Goal: Task Accomplishment & Management: Manage account settings

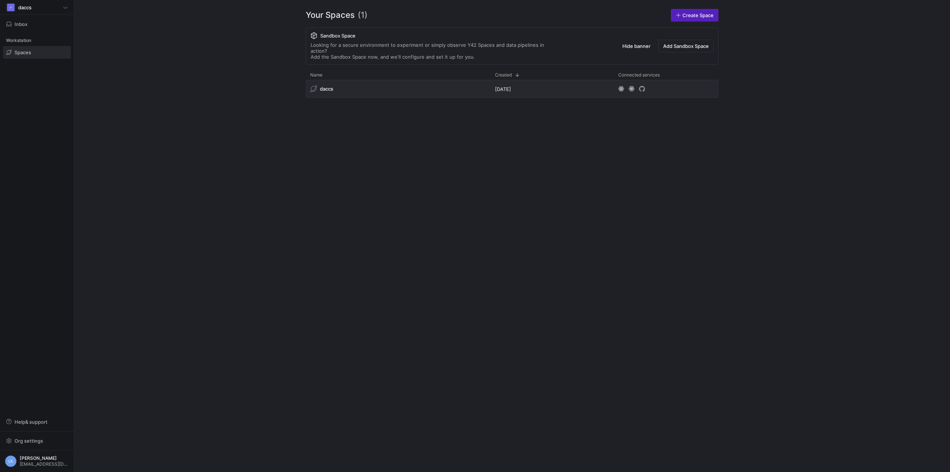
click at [368, 272] on div "daccs [DATE]" at bounding box center [512, 270] width 413 height 380
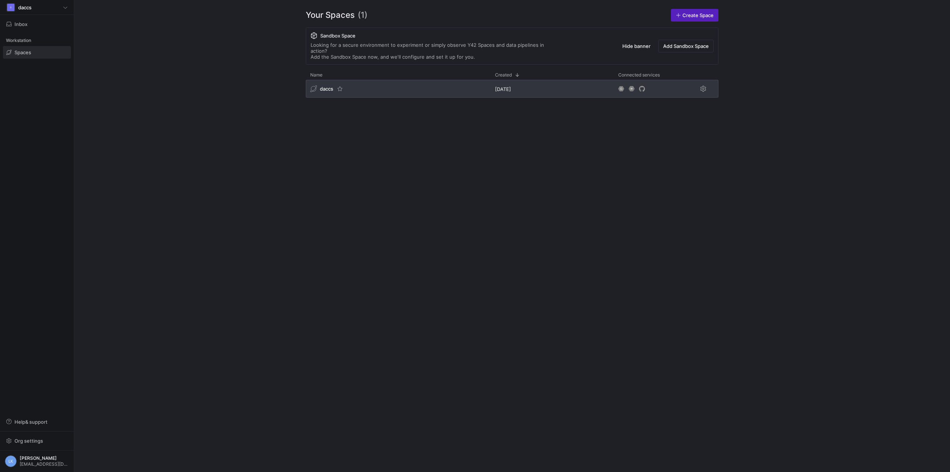
click at [328, 86] on span "daccs" at bounding box center [326, 89] width 13 height 6
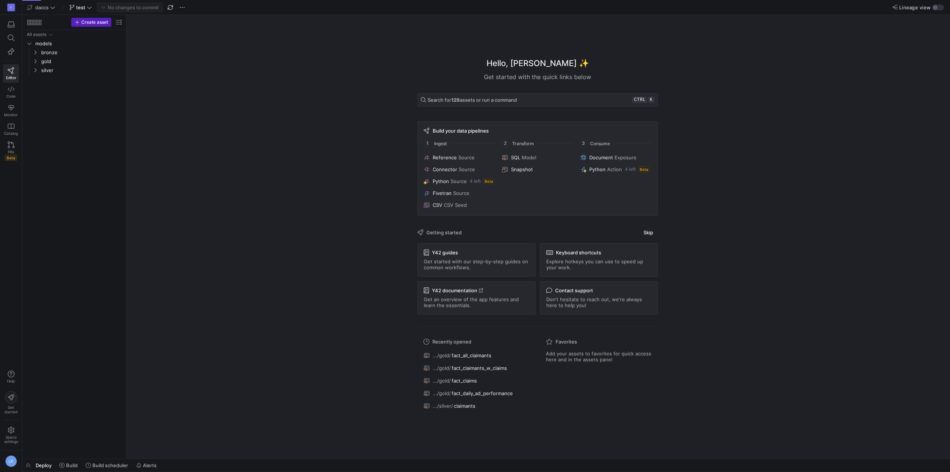
click at [763, 95] on div "Hello, [PERSON_NAME] ✨ Get started with the quick links below Search for 129 as…" at bounding box center [537, 236] width 816 height 443
click at [117, 272] on div "All assets models bronze gold silver" at bounding box center [74, 242] width 98 height 425
click at [34, 62] on icon "Press SPACE to select this row." at bounding box center [35, 61] width 5 height 4
click at [73, 204] on div "All assets models bronze gold silver fact_ad_spend​​​​​​​​​​ fact_all_claimants…" at bounding box center [74, 242] width 98 height 425
click at [78, 219] on div "All assets models bronze gold silver fact_ad_spend​​​​​​​​​​ fact_all_claimants…" at bounding box center [74, 242] width 98 height 425
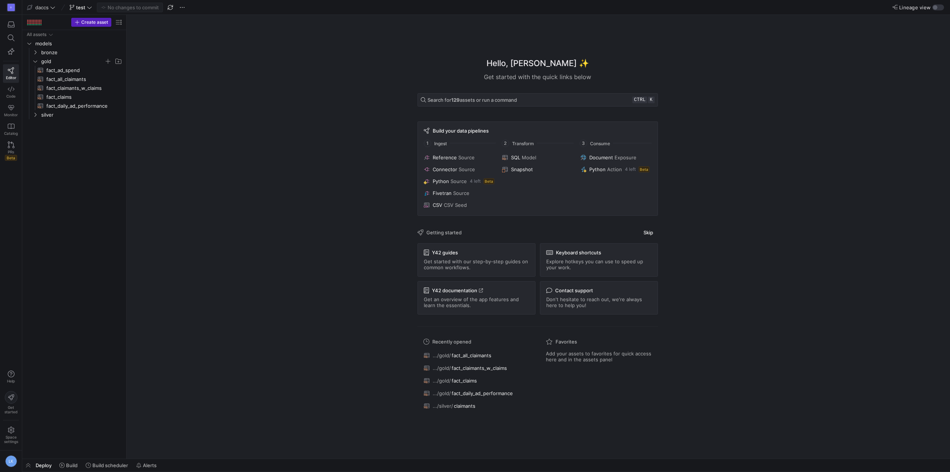
click at [7, 176] on div "D Editor Code Monitor Catalog PRs Beta Help Get started Space settings LK" at bounding box center [11, 236] width 22 height 472
click at [90, 322] on div "All assets models bronze gold silver fact_ad_spend​​​​​​​​​​ fact_all_claimants…" at bounding box center [74, 242] width 98 height 425
click at [52, 351] on div "All assets models bronze gold silver fact_ad_spend​​​​​​​​​​ fact_all_claimants…" at bounding box center [74, 242] width 98 height 425
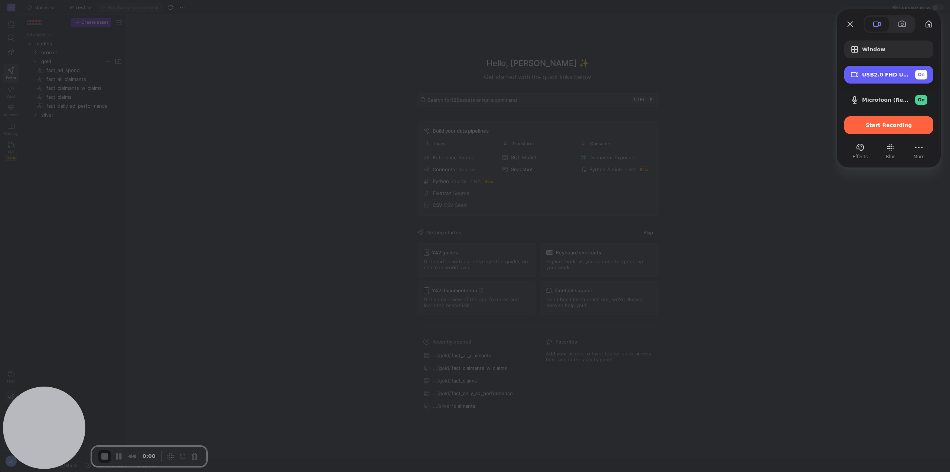
click at [926, 69] on div "USB2.0 FHD UVC WebCam (3277:0055) On" at bounding box center [888, 75] width 89 height 18
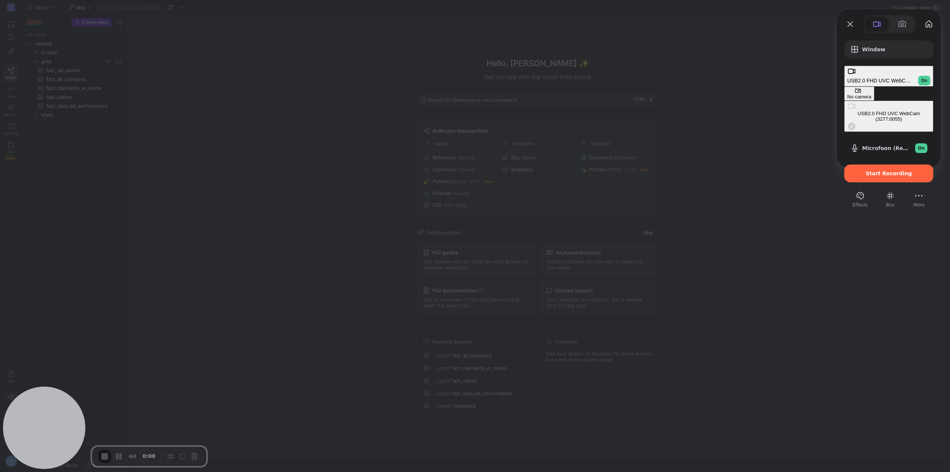
click at [847, 94] on div "No camera" at bounding box center [859, 97] width 24 height 6
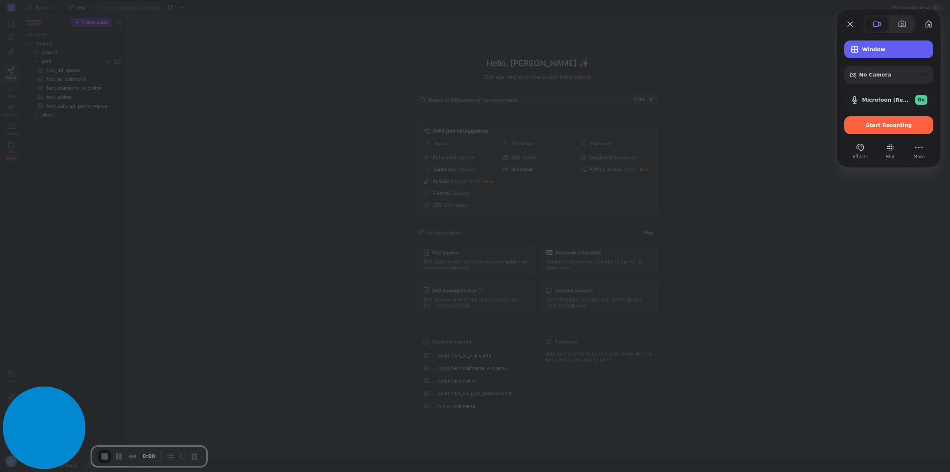
click at [893, 47] on span "Window" at bounding box center [894, 49] width 65 height 6
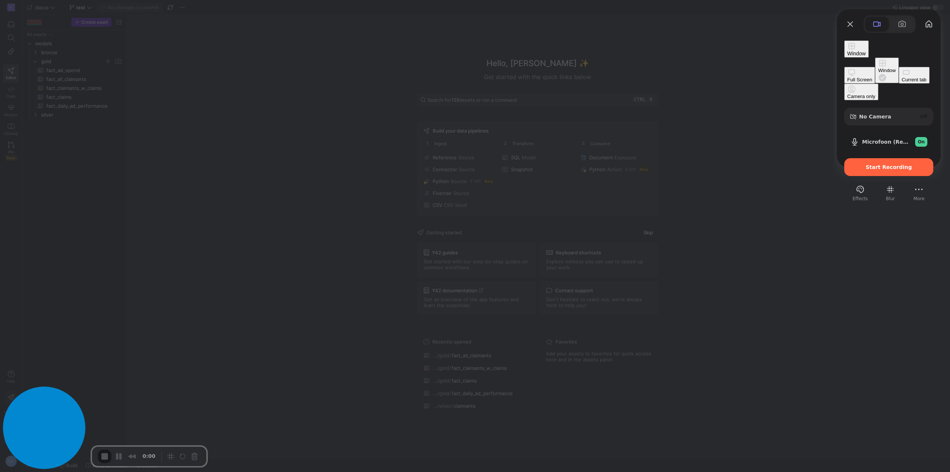
click at [847, 77] on div "Full Screen" at bounding box center [859, 80] width 25 height 6
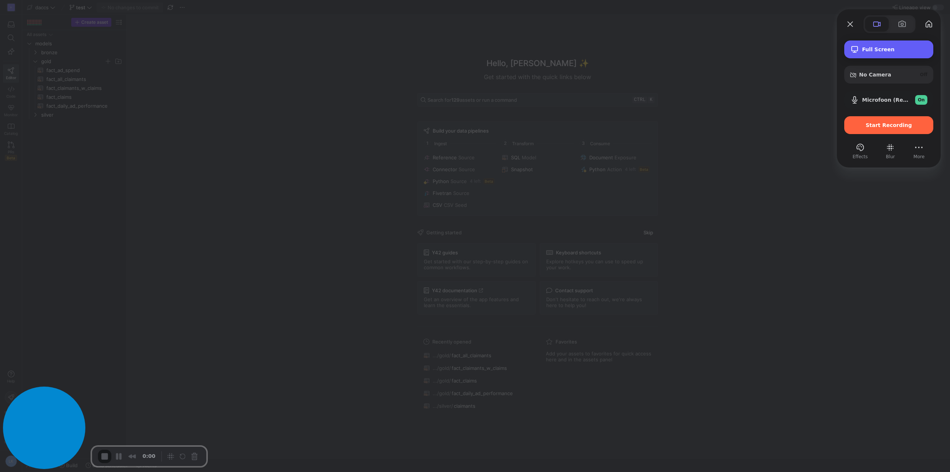
click at [890, 45] on div "Full Screen" at bounding box center [888, 49] width 89 height 18
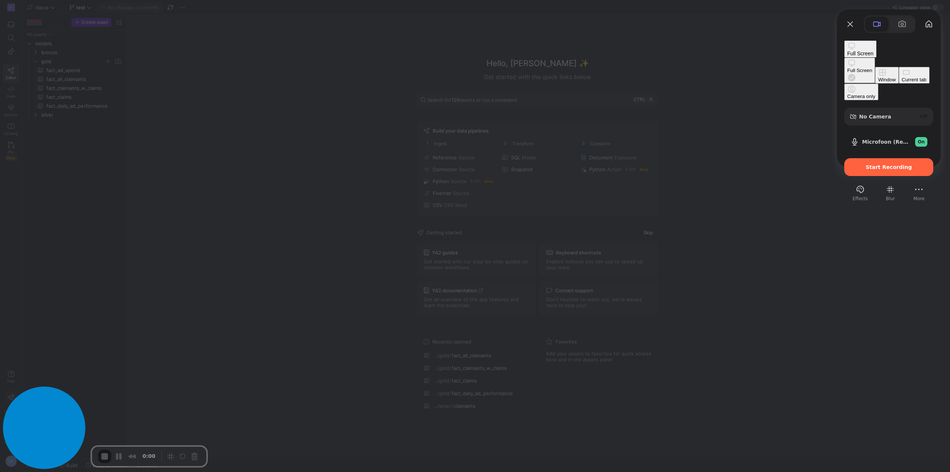
click at [840, 151] on div "Full Screen Full Screen Window Current tab Camera only No Camera Off Microfoon …" at bounding box center [889, 117] width 104 height 169
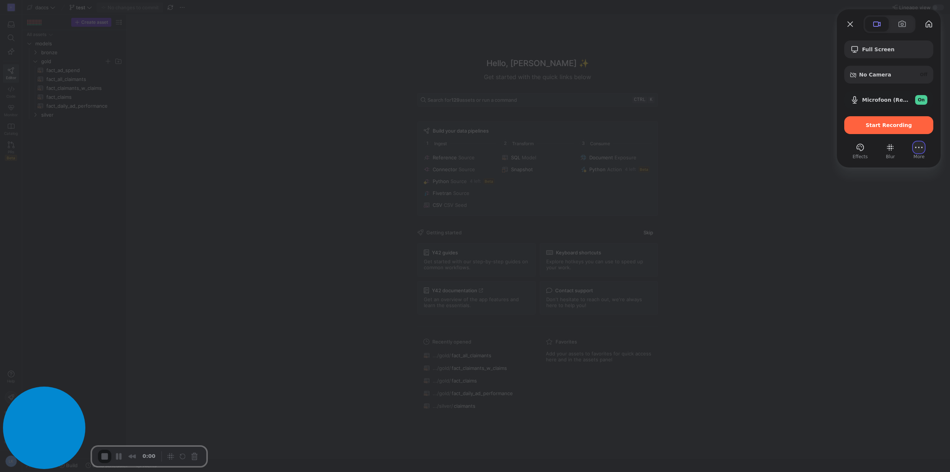
click at [924, 146] on button "More (2 unread)" at bounding box center [919, 147] width 12 height 12
click at [898, 49] on li "Settings" at bounding box center [889, 57] width 43 height 16
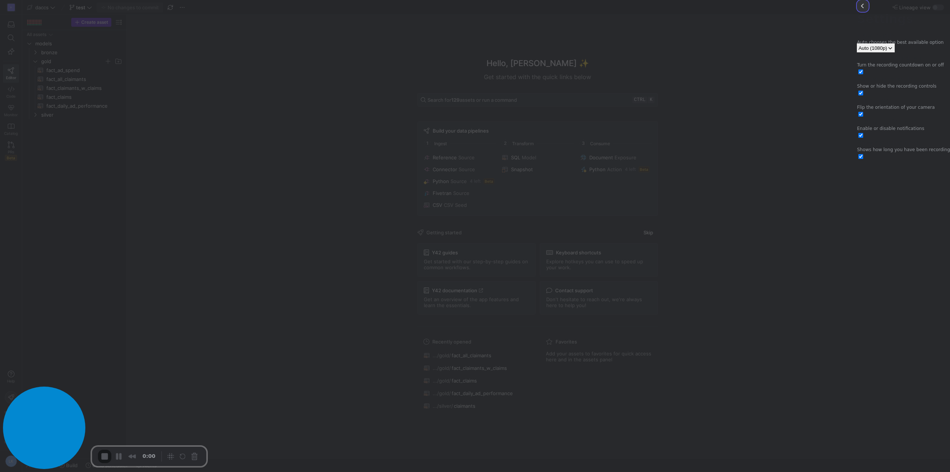
click at [857, 12] on button "back" at bounding box center [863, 6] width 12 height 12
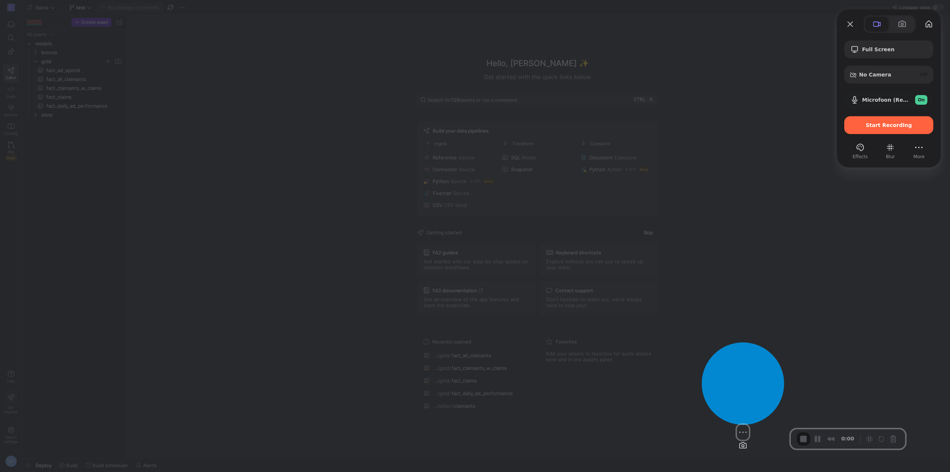
drag, startPoint x: 20, startPoint y: 431, endPoint x: 716, endPoint y: 409, distance: 696.8
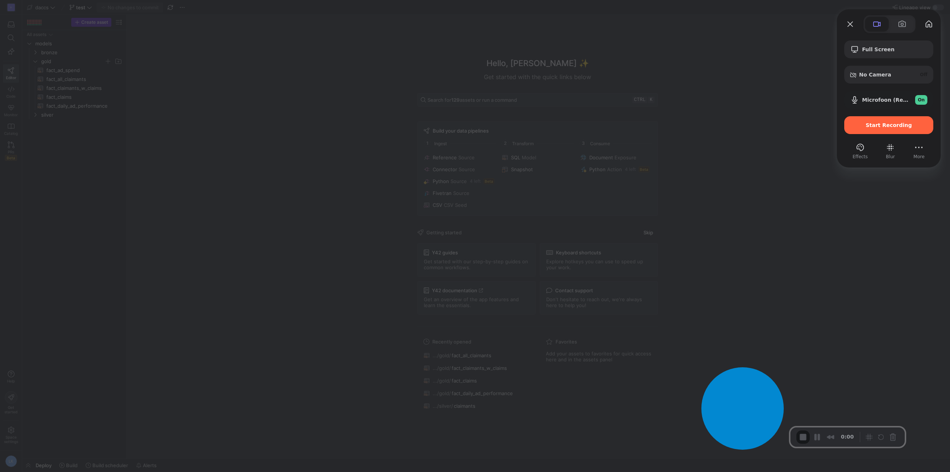
click at [56, 159] on div at bounding box center [475, 236] width 950 height 472
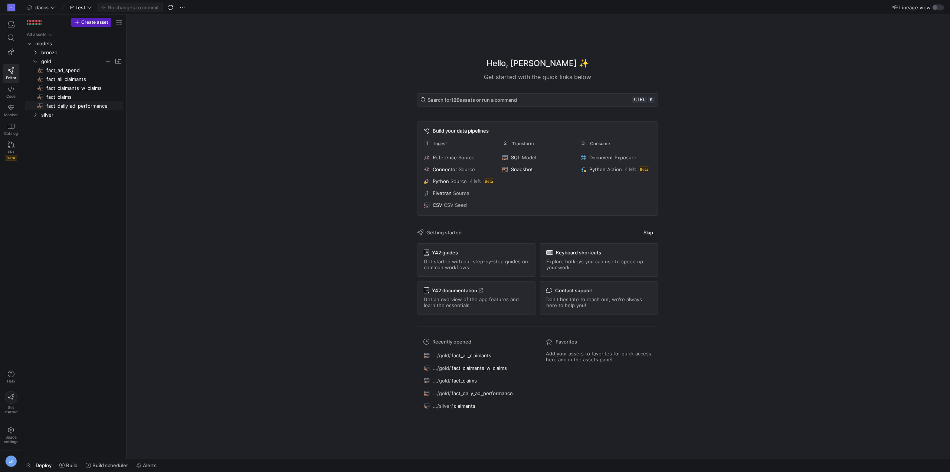
click at [62, 97] on span "fact_claims​​​​​​​​​​" at bounding box center [80, 97] width 68 height 9
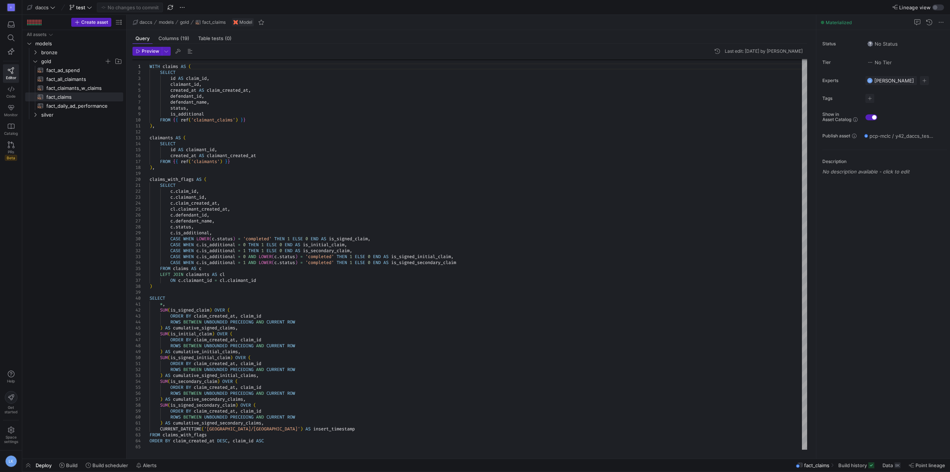
click at [74, 378] on div "All assets models bronze gold silver fact_ad_spend​​​​​​​​​​ fact_all_claimants…" at bounding box center [74, 242] width 98 height 425
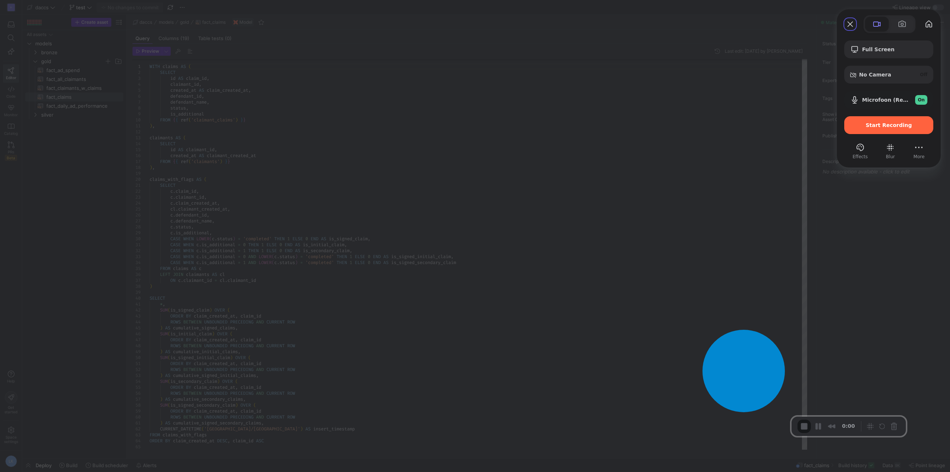
drag, startPoint x: 45, startPoint y: 426, endPoint x: 785, endPoint y: 371, distance: 742.2
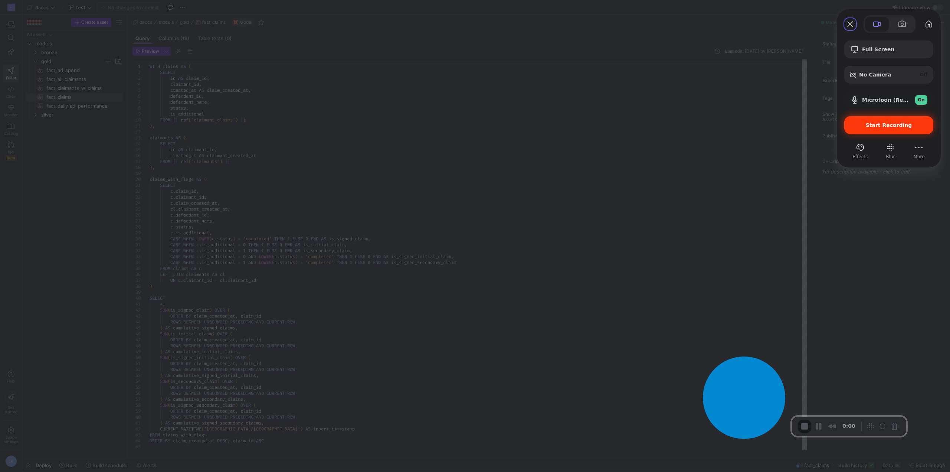
click at [900, 125] on span "Start Recording" at bounding box center [889, 125] width 46 height 6
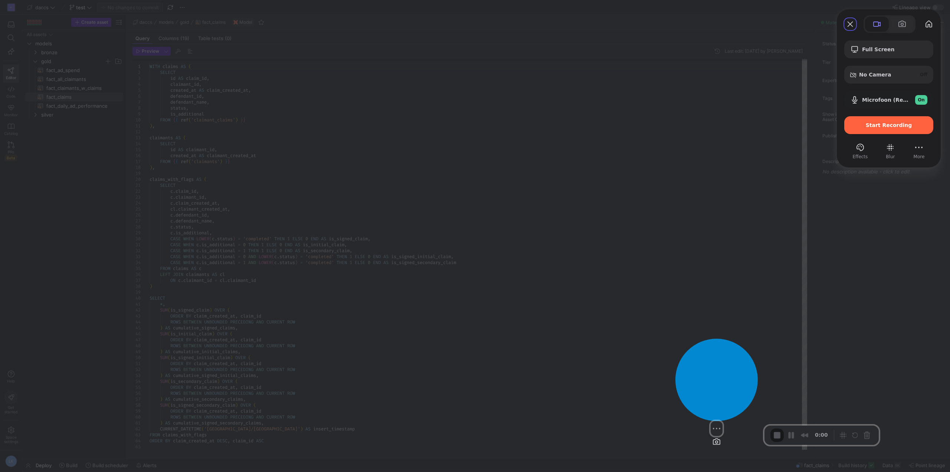
drag, startPoint x: 79, startPoint y: 428, endPoint x: 734, endPoint y: 410, distance: 655.1
drag, startPoint x: 704, startPoint y: 401, endPoint x: 716, endPoint y: 400, distance: 11.9
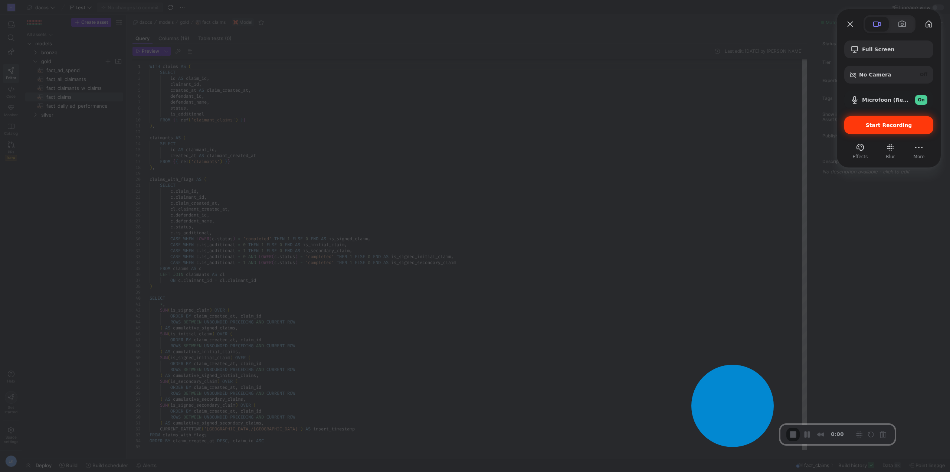
click at [883, 124] on span "Start Recording" at bounding box center [889, 125] width 46 height 6
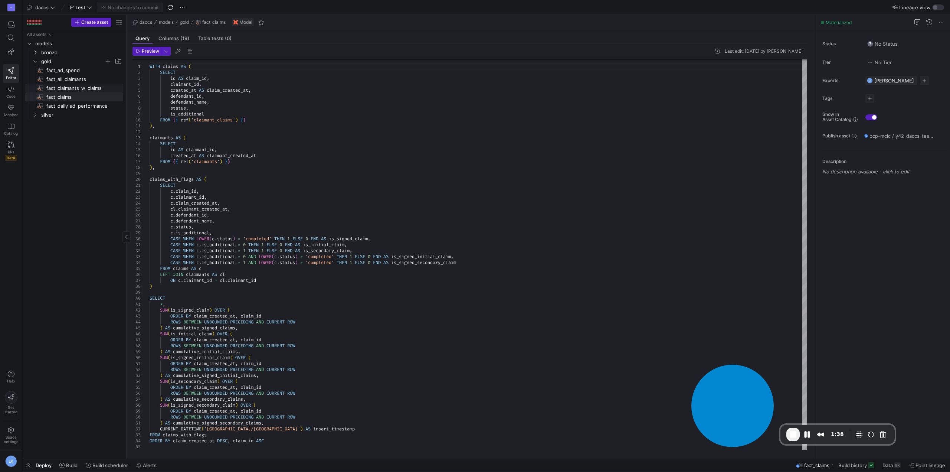
click at [63, 86] on span "fact_claimants_w_claims​​​​​​​​​​" at bounding box center [80, 88] width 68 height 9
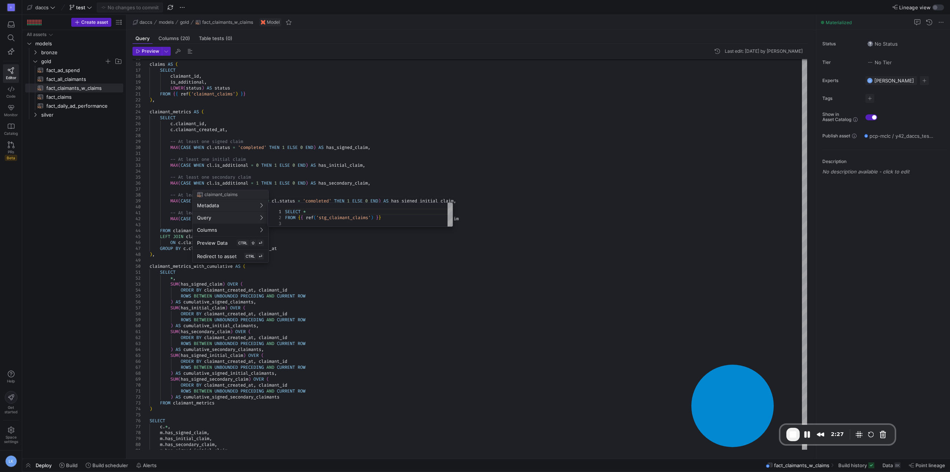
click at [308, 171] on div at bounding box center [475, 236] width 950 height 472
click at [68, 81] on span "fact_all_claimants​​​​​​​​​​" at bounding box center [80, 79] width 68 height 9
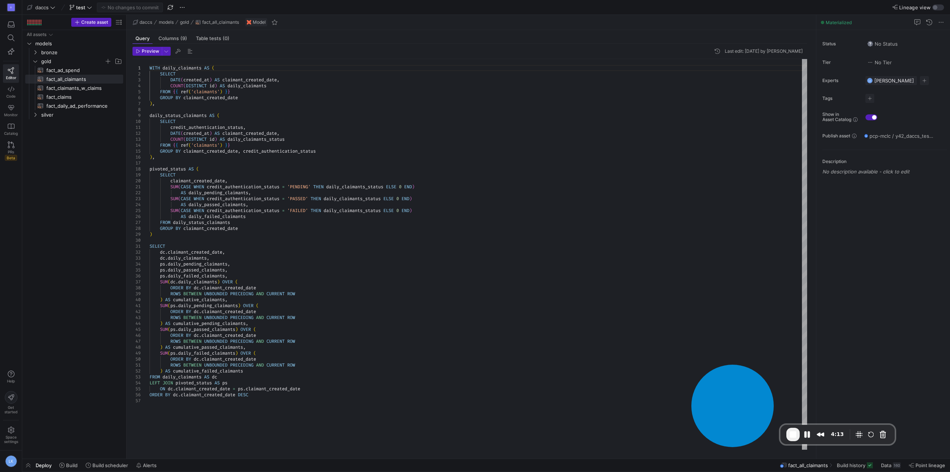
click at [298, 184] on div "WITH daily_claimants AS ( SELECT DATE ( created_at ) AS claimant_created_date ,…" at bounding box center [478, 254] width 657 height 390
click at [299, 201] on div "WITH daily_claimants AS ( SELECT DATE ( created_at ) AS claimant_created_date ,…" at bounding box center [478, 254] width 657 height 390
click at [302, 211] on div "WITH daily_claimants AS ( SELECT DATE ( created_at ) AS claimant_created_date ,…" at bounding box center [478, 254] width 657 height 390
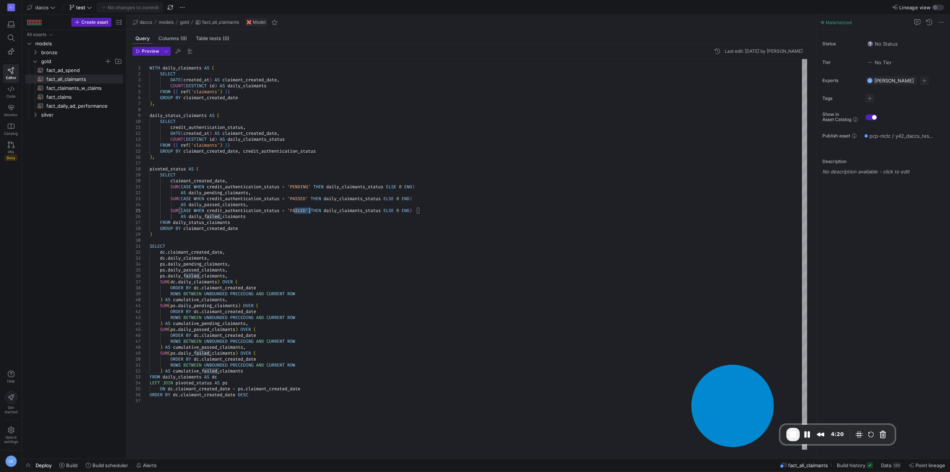
click at [302, 211] on div "WITH daily_claimants AS ( SELECT DATE ( created_at ) AS claimant_created_date ,…" at bounding box center [478, 254] width 657 height 390
click at [341, 345] on div "WITH daily_claimants AS ( SELECT DATE ( created_at ) AS claimant_created_date ,…" at bounding box center [478, 254] width 657 height 390
click at [807, 433] on button "Pause Recording" at bounding box center [807, 434] width 12 height 12
click at [805, 433] on span "Play Recording" at bounding box center [807, 434] width 9 height 9
click at [69, 68] on span "fact_ad_spend​​​​​​​​​​" at bounding box center [80, 70] width 68 height 9
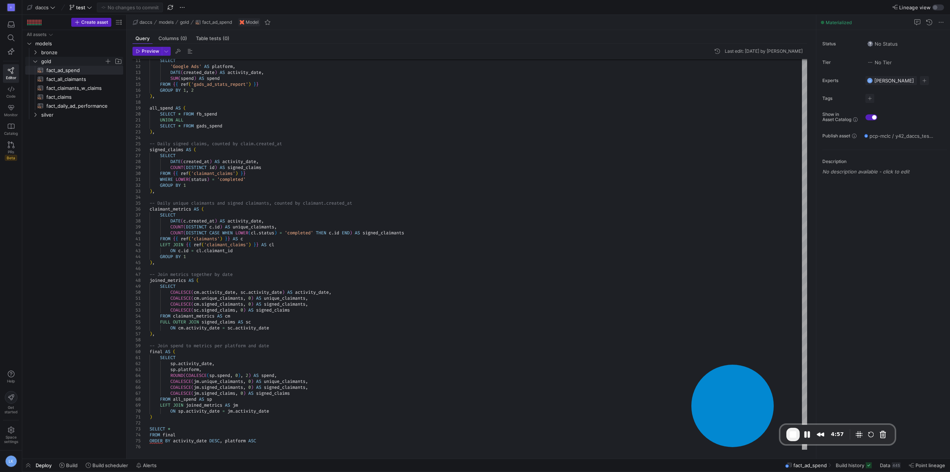
click at [37, 61] on icon "Press SPACE to select this row." at bounding box center [35, 61] width 5 height 4
click at [97, 464] on span "Build scheduler" at bounding box center [110, 465] width 36 height 6
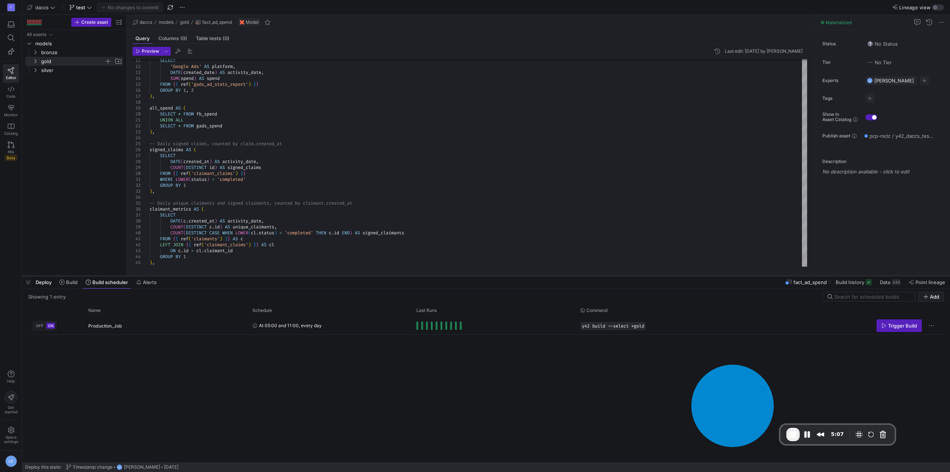
drag, startPoint x: 292, startPoint y: 335, endPoint x: 313, endPoint y: 275, distance: 64.1
click at [313, 275] on div at bounding box center [486, 275] width 928 height 3
click at [273, 326] on span "At 05:00 and 11:00, every day" at bounding box center [290, 324] width 63 height 17
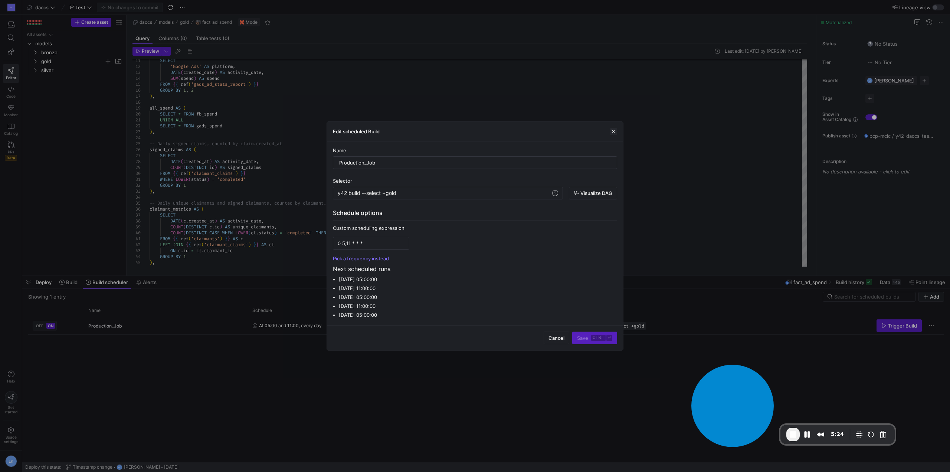
click at [610, 132] on span "button" at bounding box center [613, 131] width 7 height 7
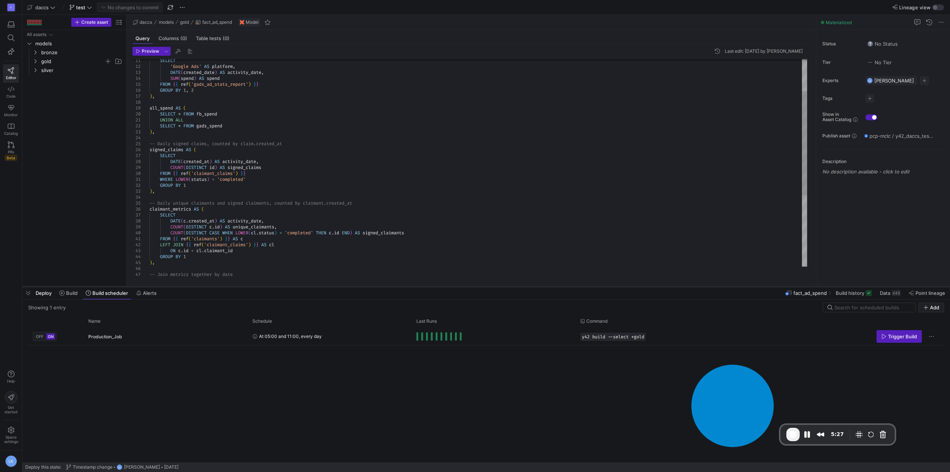
click at [535, 286] on div at bounding box center [486, 286] width 928 height 3
click at [537, 338] on y42-orchestration-run-status-cell-renderer "Press SPACE to select this row." at bounding box center [493, 336] width 155 height 17
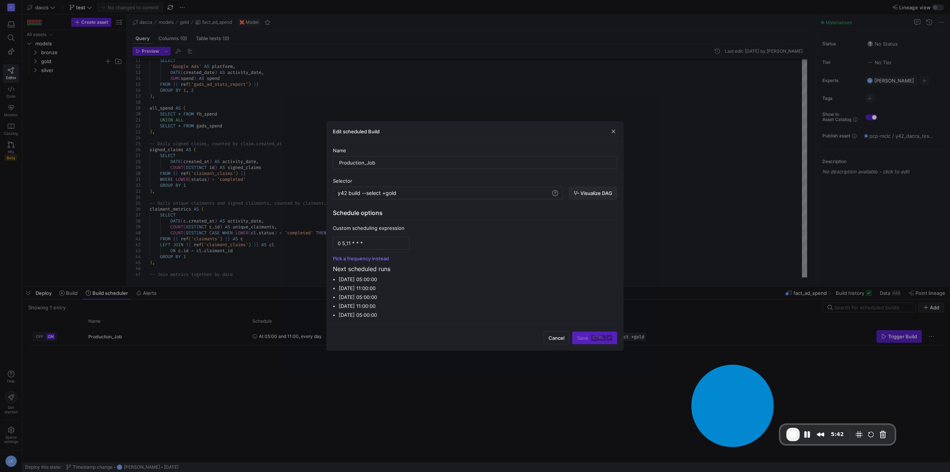
click at [595, 197] on span "button" at bounding box center [592, 193] width 47 height 12
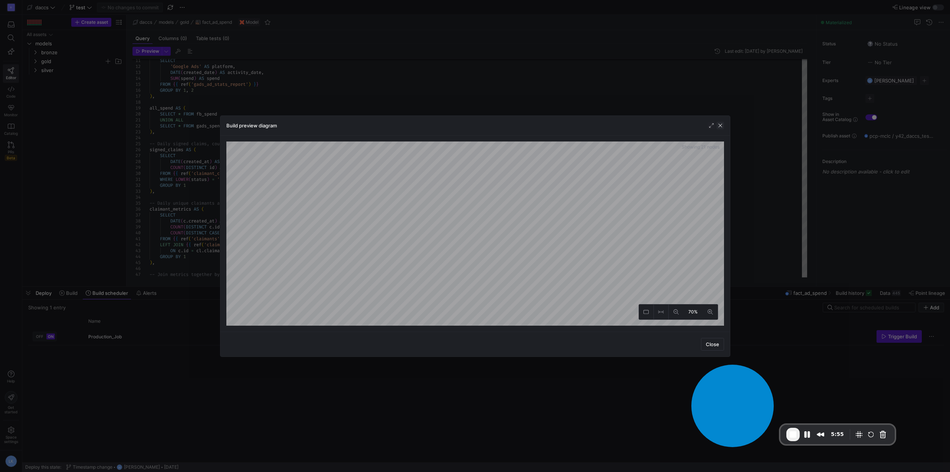
click at [720, 122] on span "button" at bounding box center [719, 125] width 7 height 7
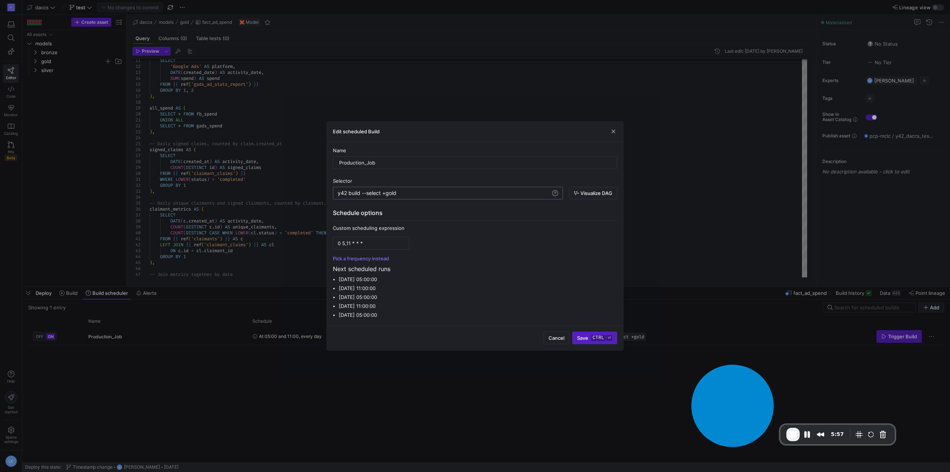
scroll to position [0, 59]
drag, startPoint x: 382, startPoint y: 194, endPoint x: 387, endPoint y: 194, distance: 5.6
click at [387, 194] on div "y42 build --select +gold" at bounding box center [444, 193] width 213 height 6
click at [386, 194] on div "y42 build --select +gold" at bounding box center [444, 193] width 213 height 6
click at [582, 190] on span "Visualize DAG" at bounding box center [596, 193] width 32 height 6
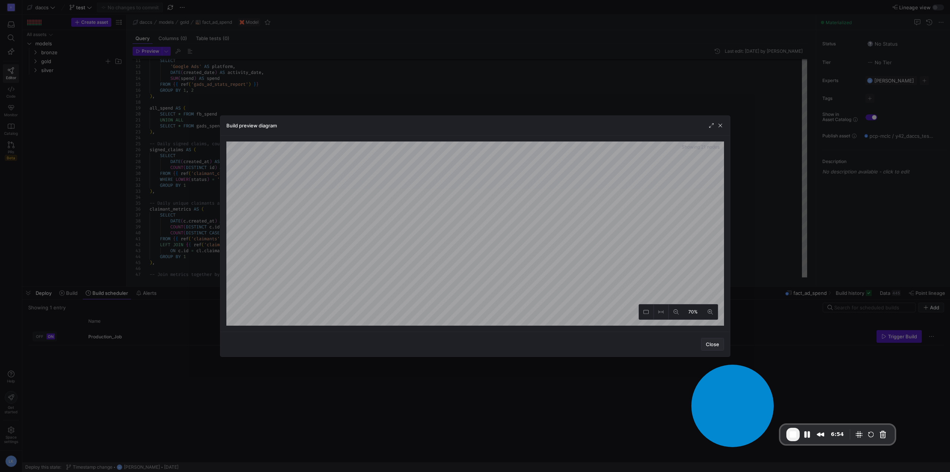
click at [715, 341] on span "Close" at bounding box center [712, 344] width 13 height 6
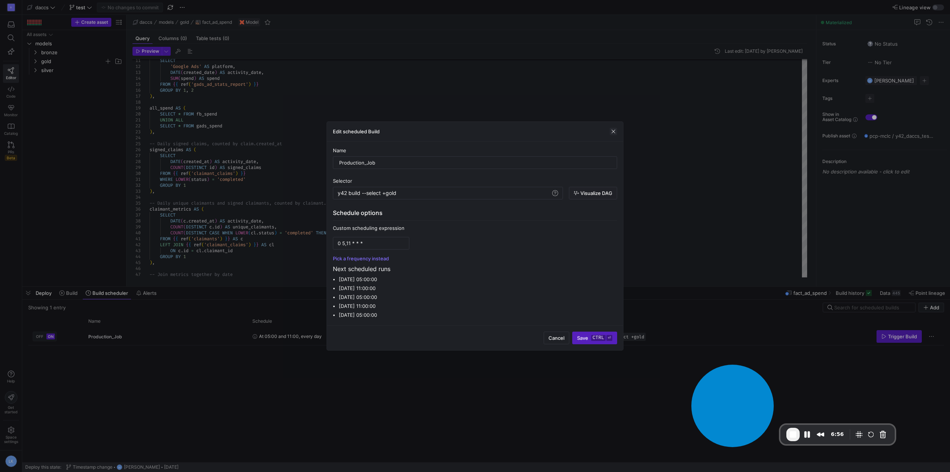
click at [613, 131] on span "button" at bounding box center [613, 131] width 7 height 7
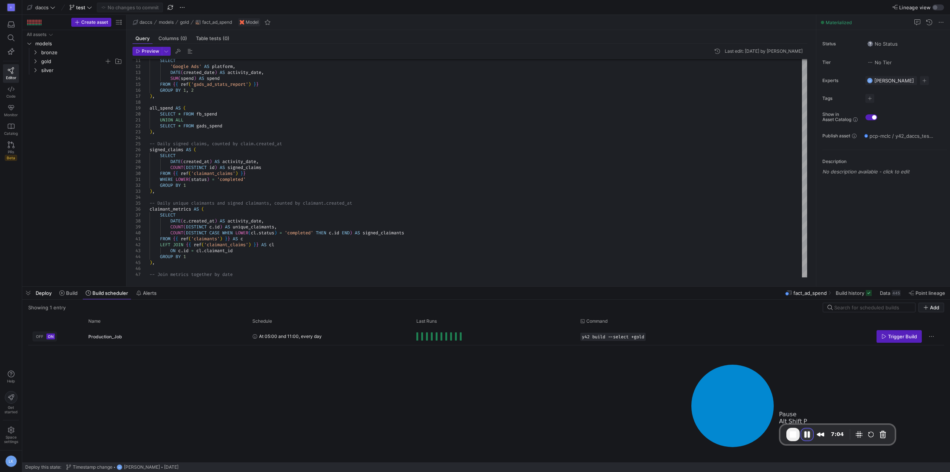
drag, startPoint x: 809, startPoint y: 432, endPoint x: 818, endPoint y: 447, distance: 17.8
click at [809, 432] on button "Pause Recording" at bounding box center [807, 434] width 12 height 12
click at [818, 435] on button "Rewind and Trim Recording" at bounding box center [820, 434] width 12 height 12
click at [928, 22] on span at bounding box center [929, 19] width 6 height 6
click at [840, 434] on span "7:04" at bounding box center [837, 434] width 13 height 8
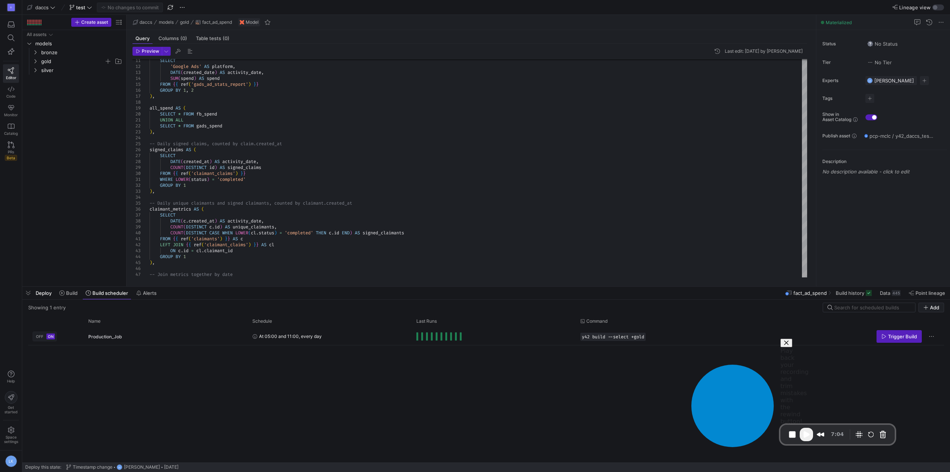
click at [840, 434] on span "7:04" at bounding box center [837, 434] width 13 height 8
click at [818, 434] on button "Rewind and Trim Recording" at bounding box center [820, 434] width 12 height 12
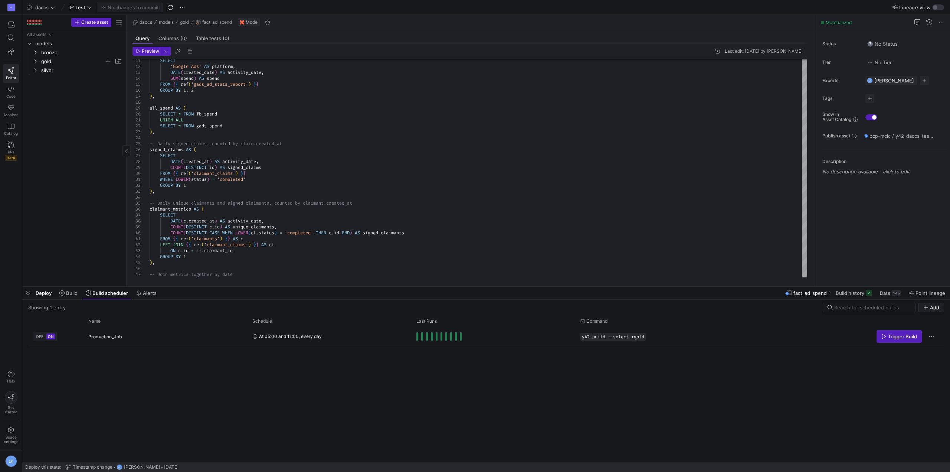
click at [98, 176] on div "All assets models bronze gold silver" at bounding box center [74, 156] width 98 height 253
click at [13, 190] on div "D Editor Code Monitor Catalog PRs Beta Help Get started Space settings LK" at bounding box center [11, 236] width 22 height 472
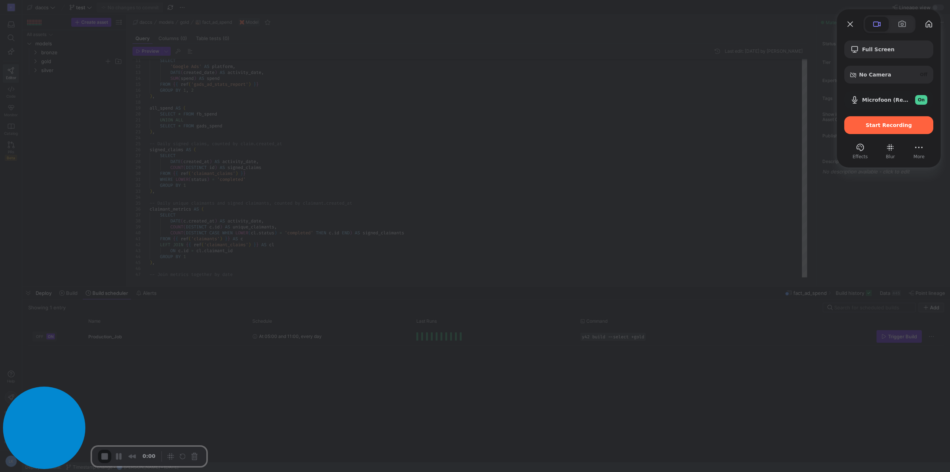
click at [147, 138] on div at bounding box center [475, 236] width 950 height 472
click at [923, 23] on button "My library" at bounding box center [929, 24] width 12 height 12
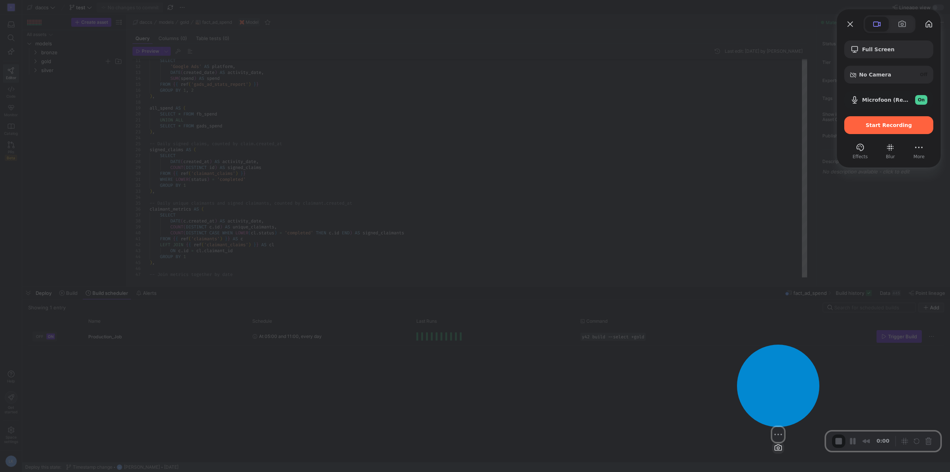
drag, startPoint x: 49, startPoint y: 438, endPoint x: 783, endPoint y: 423, distance: 734.1
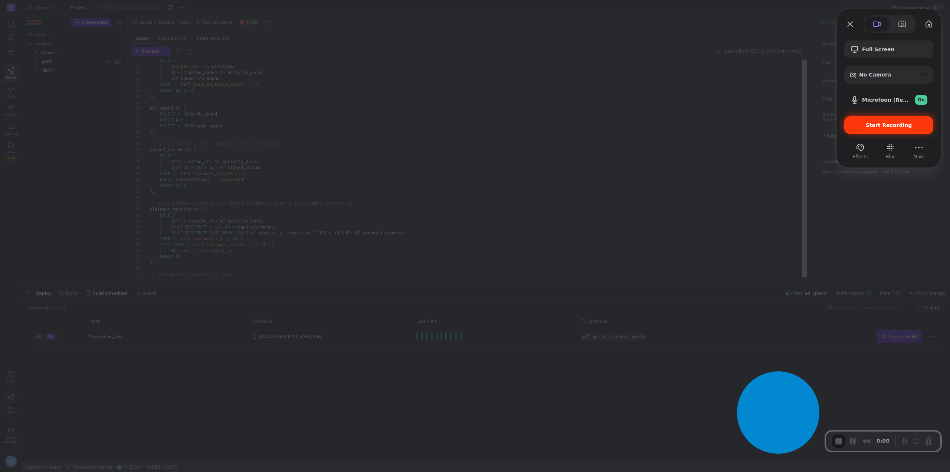
click at [887, 125] on span "Start Recording" at bounding box center [889, 125] width 46 height 6
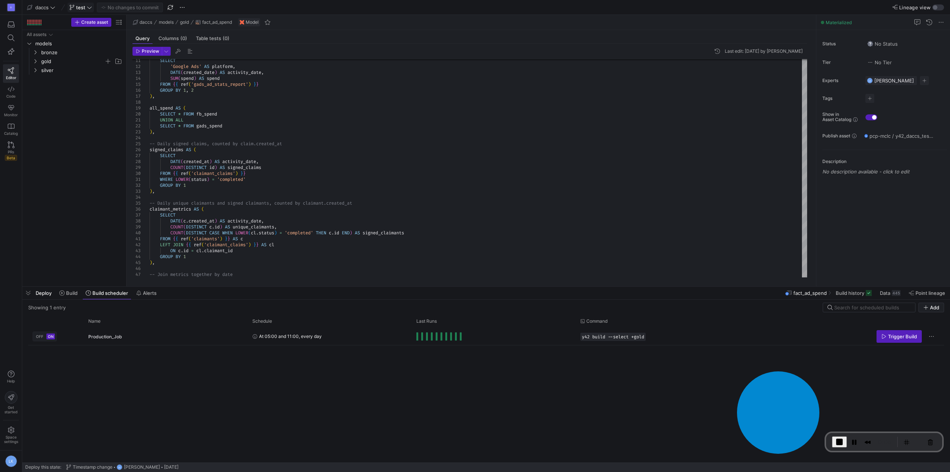
click at [85, 5] on span "test" at bounding box center [80, 7] width 9 height 6
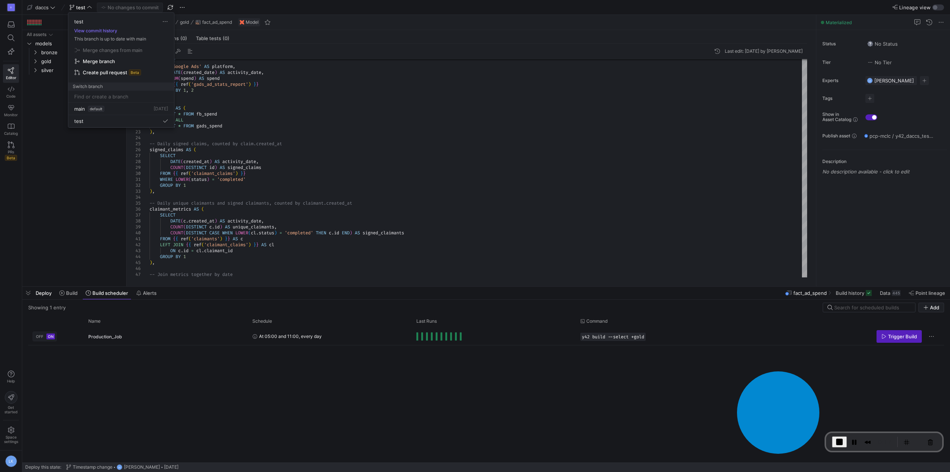
click at [181, 6] on div at bounding box center [475, 236] width 950 height 472
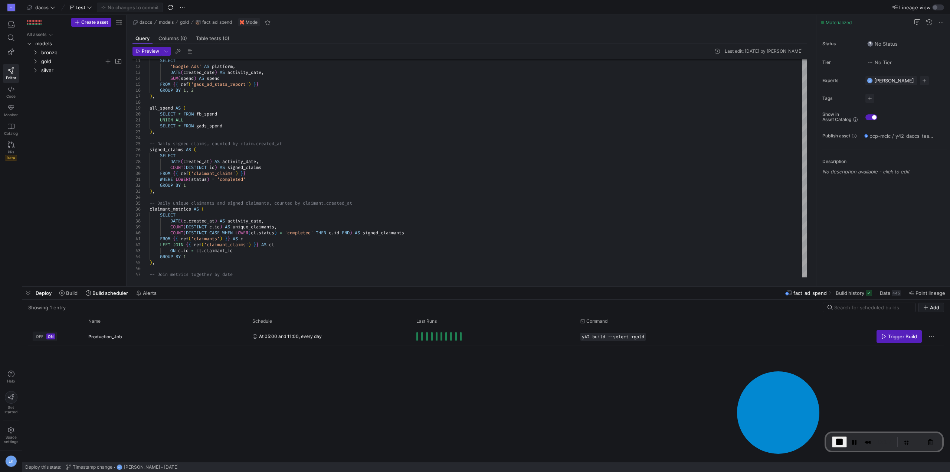
click at [181, 6] on span "button" at bounding box center [182, 7] width 9 height 9
drag, startPoint x: 88, startPoint y: 145, endPoint x: 162, endPoint y: 22, distance: 143.8
click at [88, 145] on div at bounding box center [475, 236] width 950 height 472
click at [123, 7] on div "No changes to commit" at bounding box center [130, 8] width 66 height 10
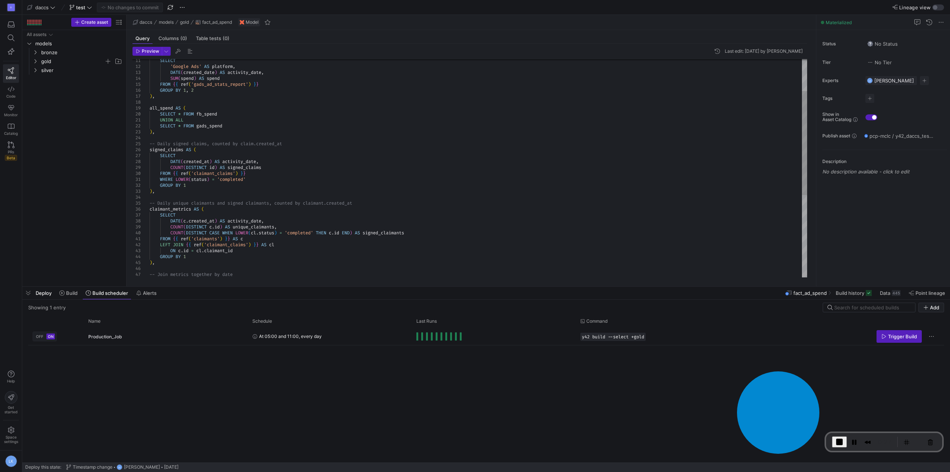
click at [164, 194] on div "SELECT 'Google Ads' AS platform , DATE ( created_date ) AS activity_date , SUM …" at bounding box center [478, 220] width 657 height 457
click at [109, 127] on div "All assets models bronze gold silver" at bounding box center [74, 156] width 98 height 253
click at [132, 10] on span "Commit & push (1)" at bounding box center [133, 7] width 42 height 6
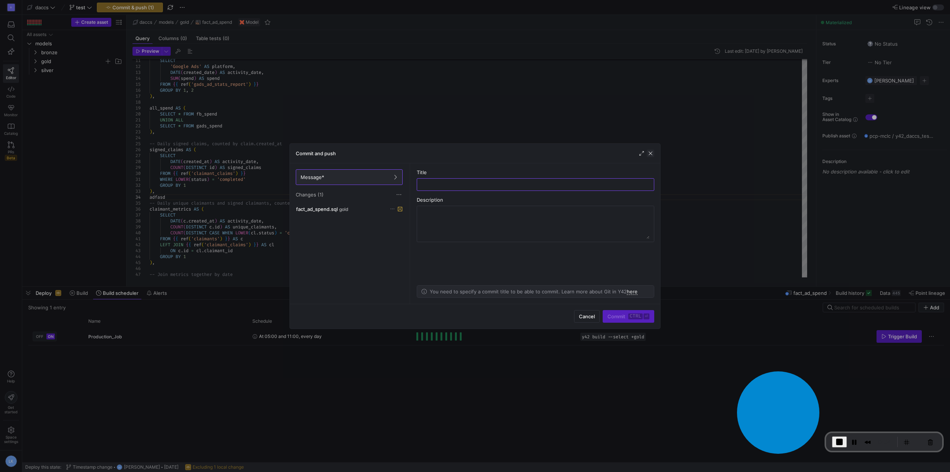
click at [650, 151] on span "button" at bounding box center [650, 153] width 7 height 7
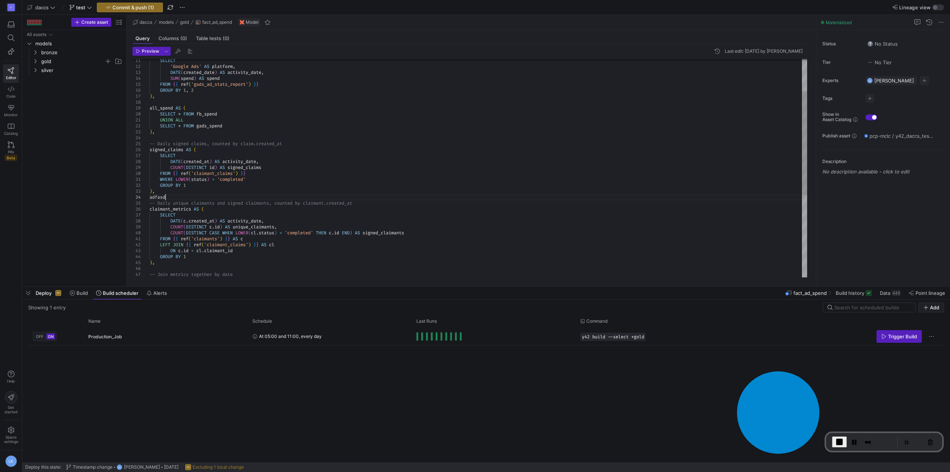
drag, startPoint x: 170, startPoint y: 196, endPoint x: 140, endPoint y: 197, distance: 30.5
click at [150, 197] on div "SELECT 'Google Ads' AS platform , DATE ( created_date ) AS activity_date , SUM …" at bounding box center [478, 220] width 657 height 457
type textarea "WHERE LOWER(status) = 'completed' GROUP BY 1 ), -- Daily unique claimants and s…"
click at [93, 184] on div "All assets models bronze gold silver" at bounding box center [74, 156] width 98 height 253
click at [12, 448] on div "Space settings" at bounding box center [11, 435] width 22 height 30
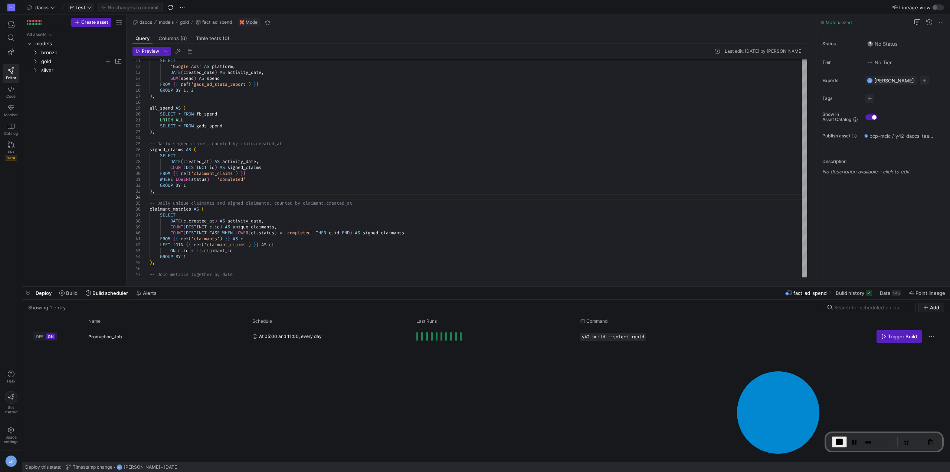
click at [82, 4] on span at bounding box center [81, 7] width 26 height 9
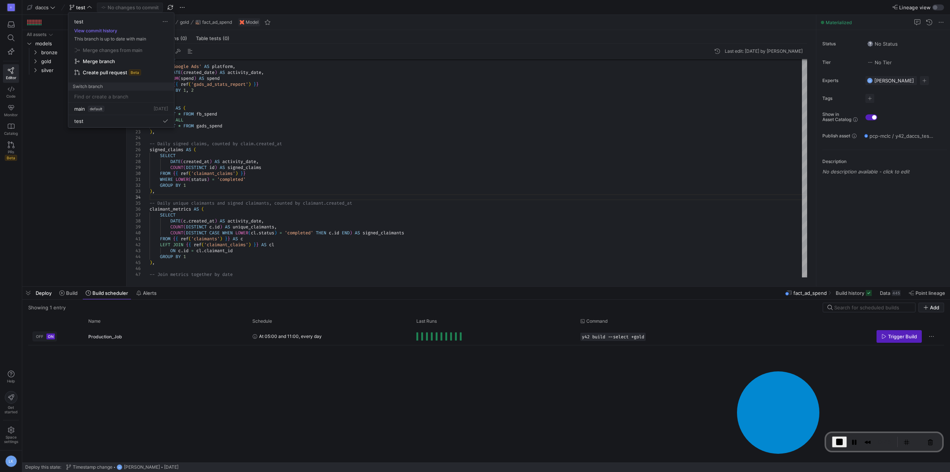
click at [92, 92] on div at bounding box center [121, 97] width 94 height 12
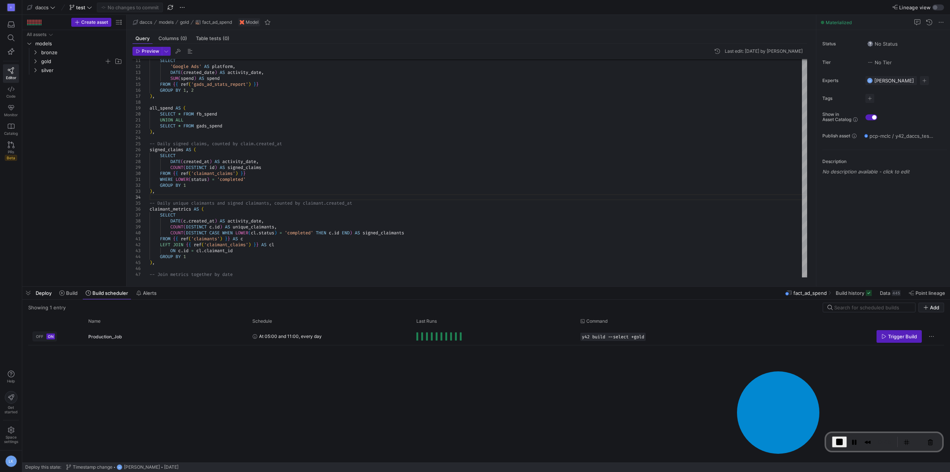
click at [92, 92] on div "All assets models bronze gold silver" at bounding box center [74, 156] width 98 height 253
click at [78, 1] on y42-top-nav "daccs test No changes to commit Lineage view" at bounding box center [486, 7] width 928 height 15
click at [79, 10] on span at bounding box center [81, 7] width 26 height 9
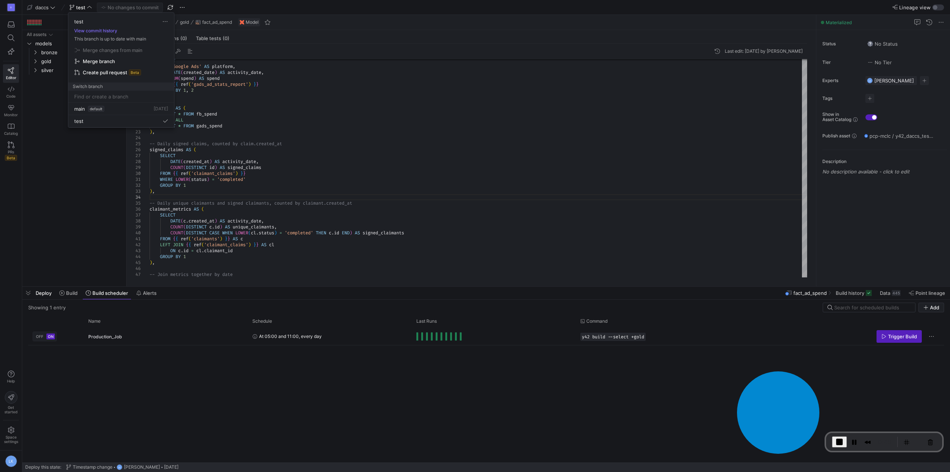
click at [105, 94] on input at bounding box center [121, 96] width 94 height 6
click at [85, 191] on div at bounding box center [475, 236] width 950 height 472
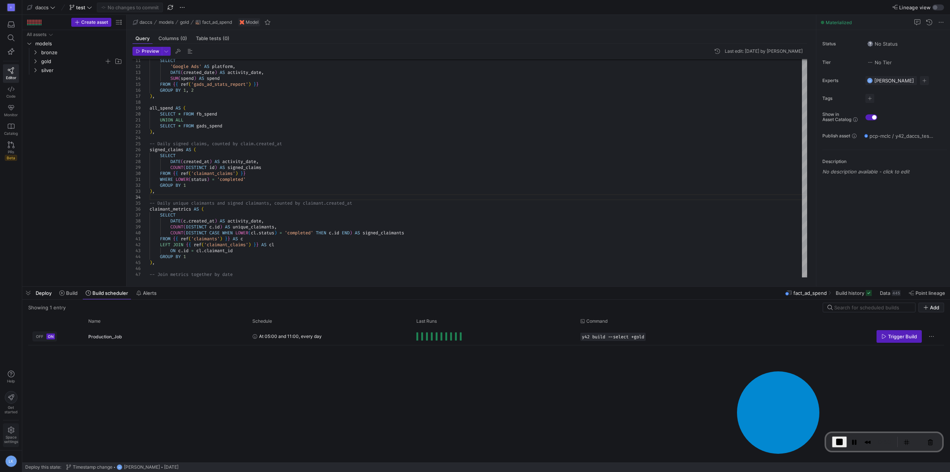
click at [8, 436] on span "Space settings" at bounding box center [11, 438] width 14 height 9
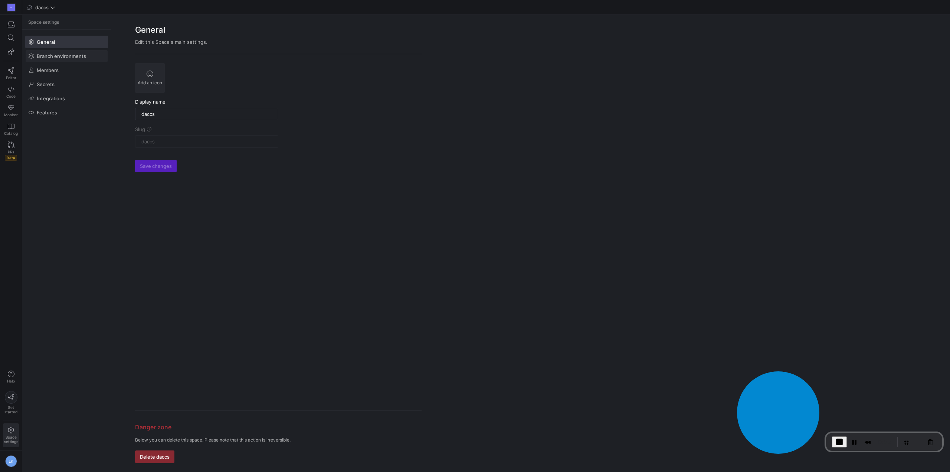
click at [69, 59] on span at bounding box center [67, 56] width 82 height 12
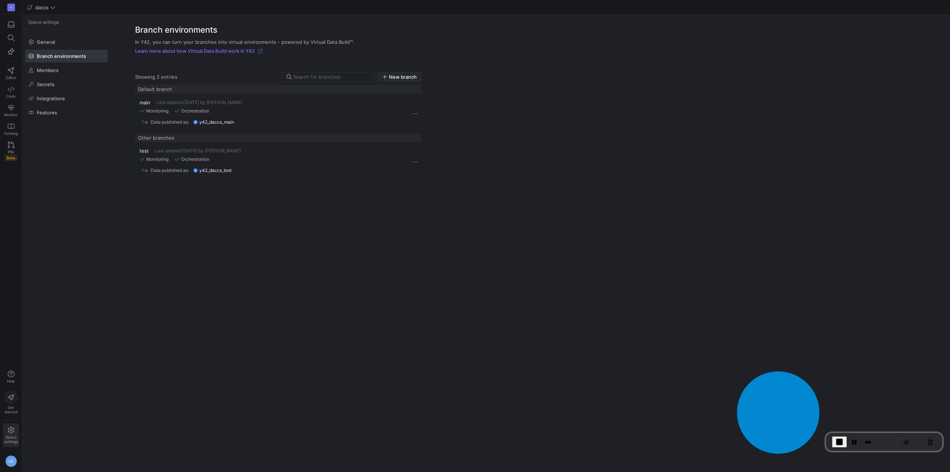
click at [386, 79] on icon "button" at bounding box center [384, 76] width 5 height 5
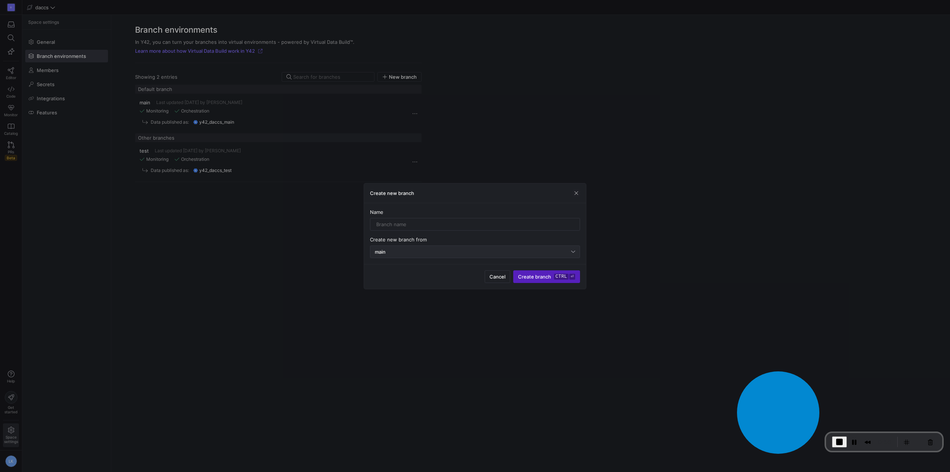
click at [425, 247] on div "main" at bounding box center [475, 252] width 200 height 12
click at [364, 253] on div at bounding box center [475, 236] width 950 height 472
click at [578, 191] on span "button" at bounding box center [575, 192] width 7 height 7
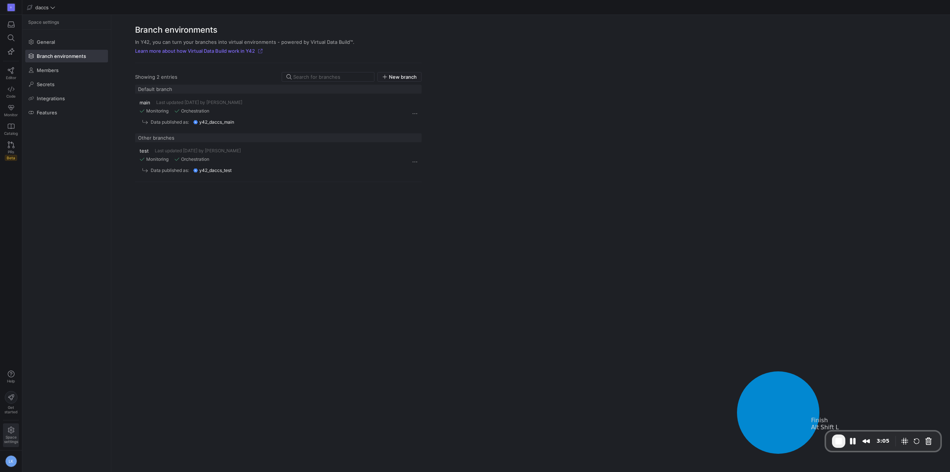
click at [836, 440] on span "End Recording" at bounding box center [838, 440] width 9 height 9
